Goal: Check status: Check status

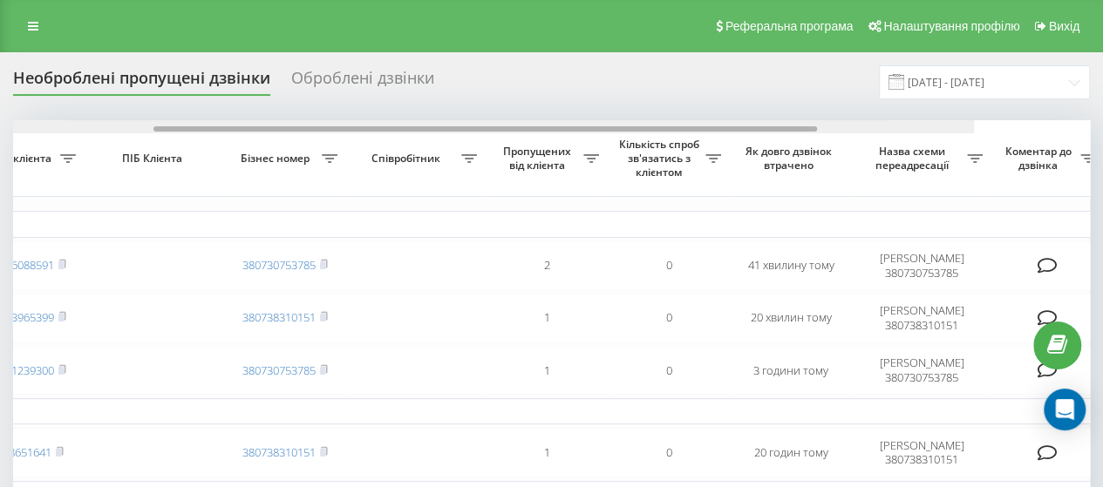
scroll to position [0, 667]
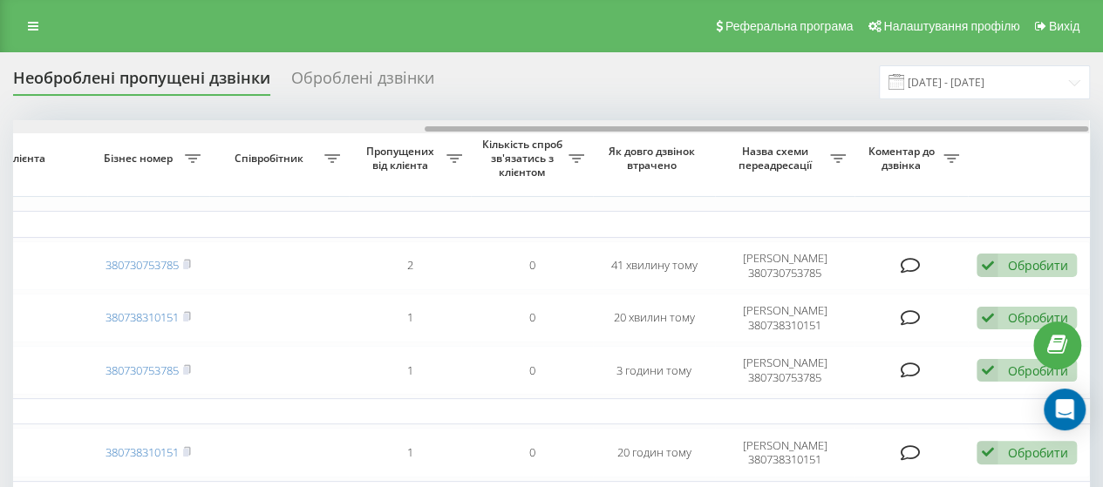
drag, startPoint x: 485, startPoint y: 126, endPoint x: 1064, endPoint y: 210, distance: 585.8
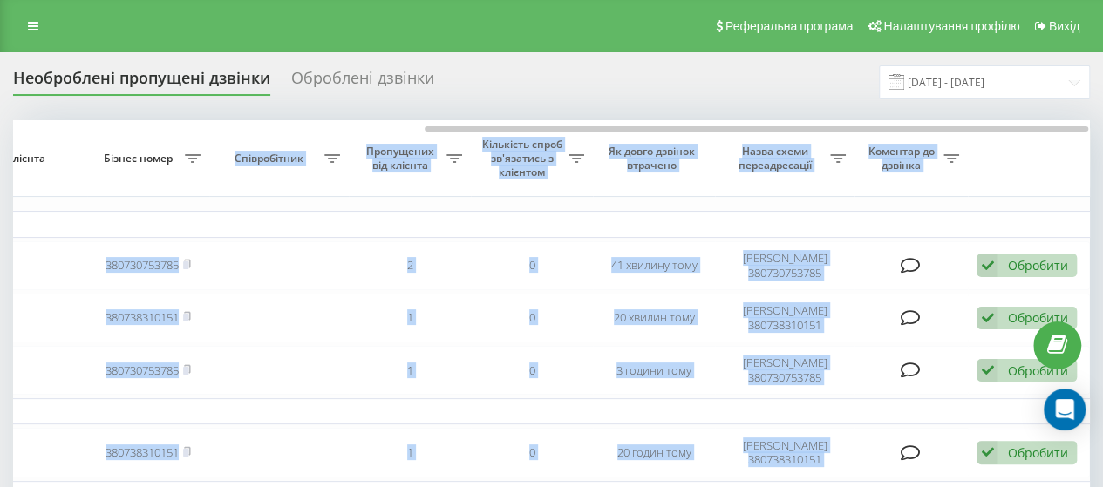
drag, startPoint x: 459, startPoint y: 132, endPoint x: 219, endPoint y: 141, distance: 239.9
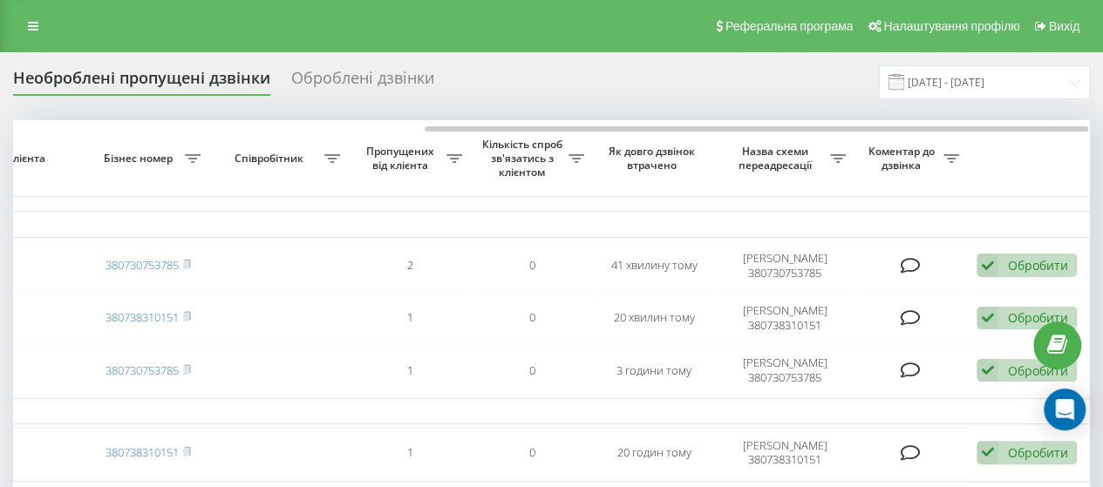
click at [342, 69] on div "Оброблені дзвінки" at bounding box center [362, 82] width 143 height 27
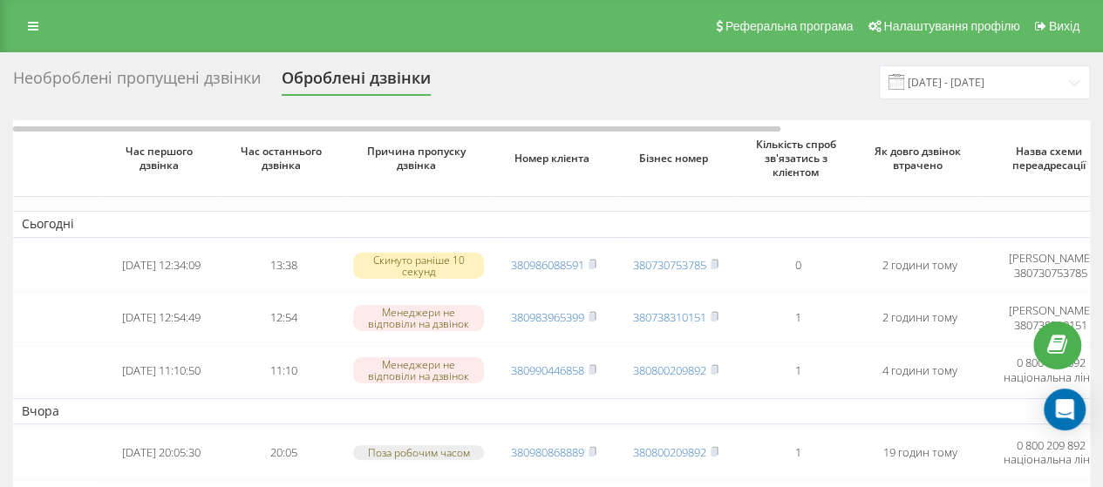
click at [226, 79] on div "Необроблені пропущені дзвінки" at bounding box center [137, 82] width 248 height 27
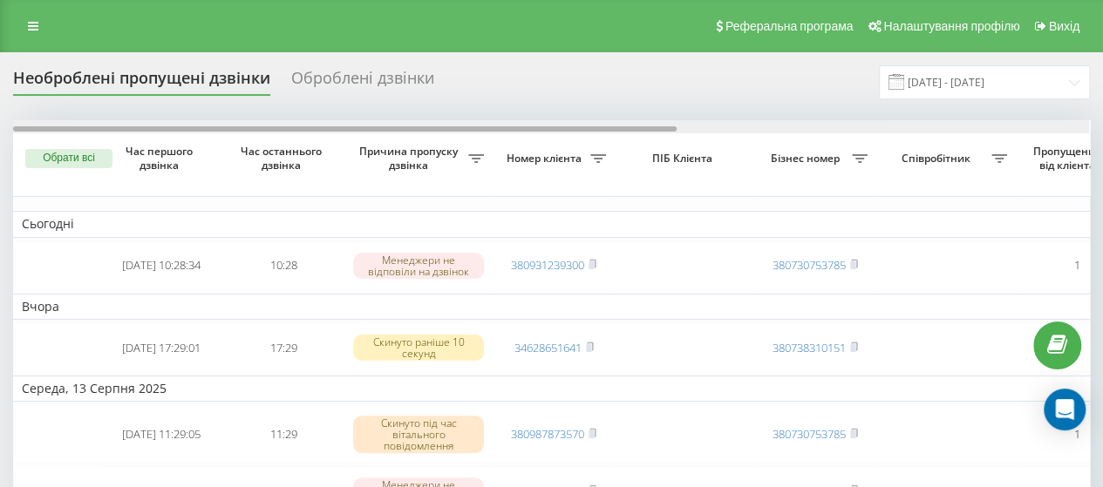
drag, startPoint x: 631, startPoint y: 124, endPoint x: 392, endPoint y: 139, distance: 239.4
click at [392, 139] on div "Обрати всі Час першого дзвінка Час останнього дзвінка Причина пропуску дзвінка …" at bounding box center [551, 448] width 1077 height 656
